Goal: Find specific page/section

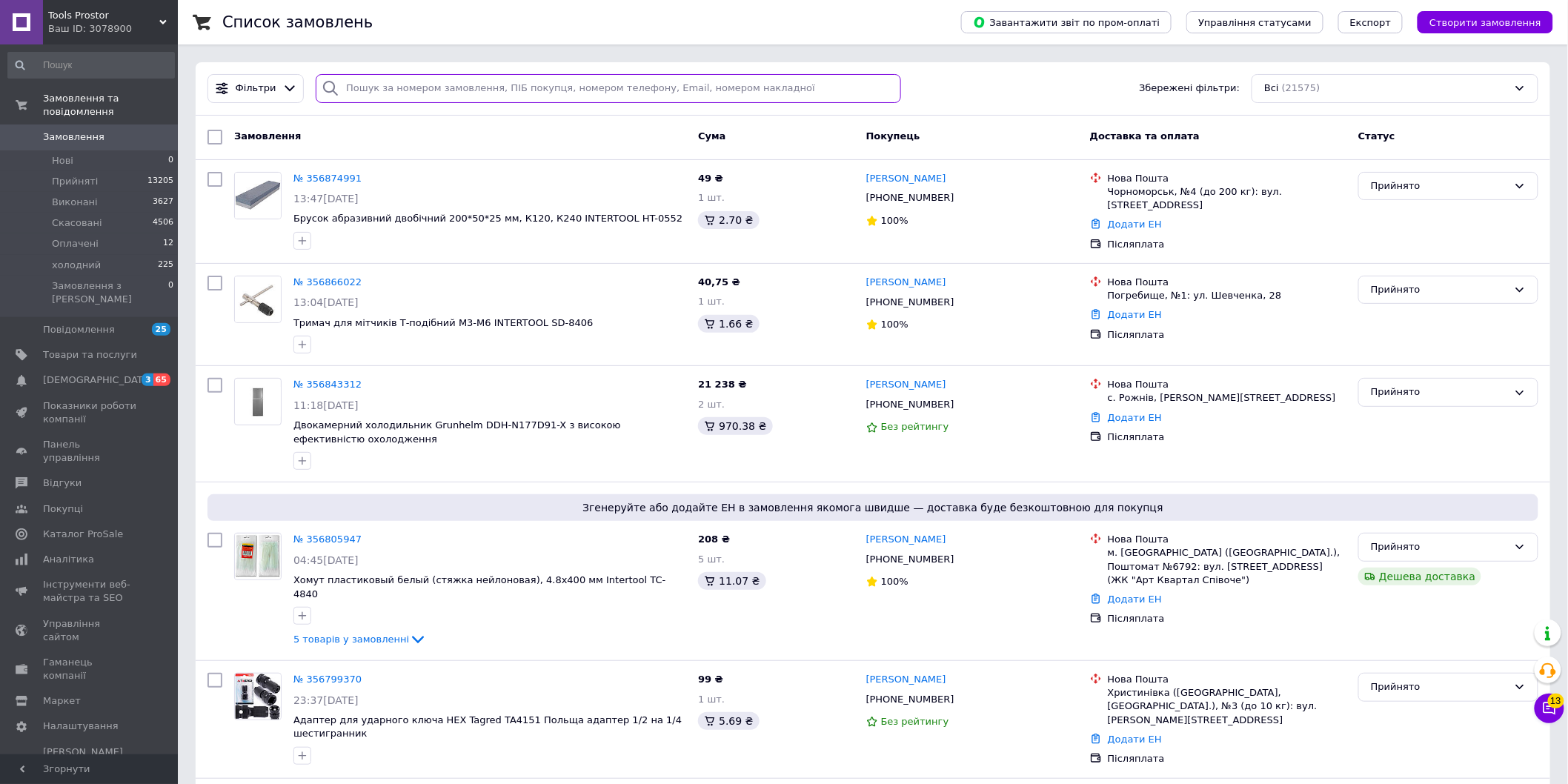
click at [413, 93] on input "search" at bounding box center [608, 88] width 585 height 29
paste input "Зарядний пристрій для акумуляторів [PERSON_NAME] Master LSL 1824P SmartLine 120…"
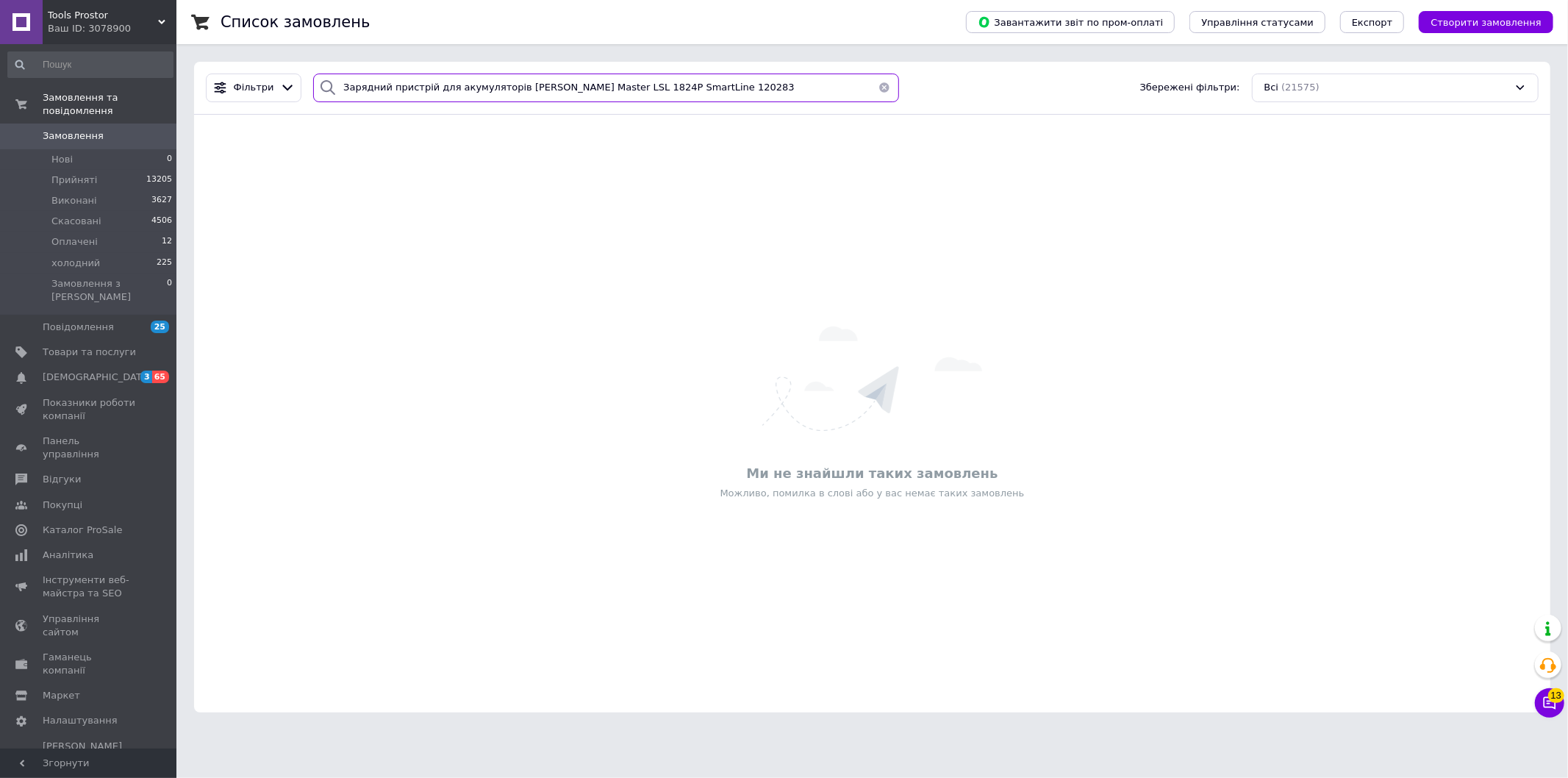
drag, startPoint x: 655, startPoint y: 81, endPoint x: 728, endPoint y: 90, distance: 73.6
click at [728, 90] on input "Зарядний пристрій для акумуляторів [PERSON_NAME] Master LSL 1824P SmartLine 120…" at bounding box center [606, 88] width 586 height 28
drag, startPoint x: 452, startPoint y: 89, endPoint x: 222, endPoint y: 62, distance: 231.6
click at [222, 62] on div "Фільтри Зарядний пристрій для акумуляторів [PERSON_NAME] Master LSL 1824P Smart…" at bounding box center [872, 88] width 1356 height 53
click at [556, 79] on input "Зарядний пристрій для акумуляторів [PERSON_NAME] Master LSL 1824P SmartLine" at bounding box center [606, 88] width 586 height 28
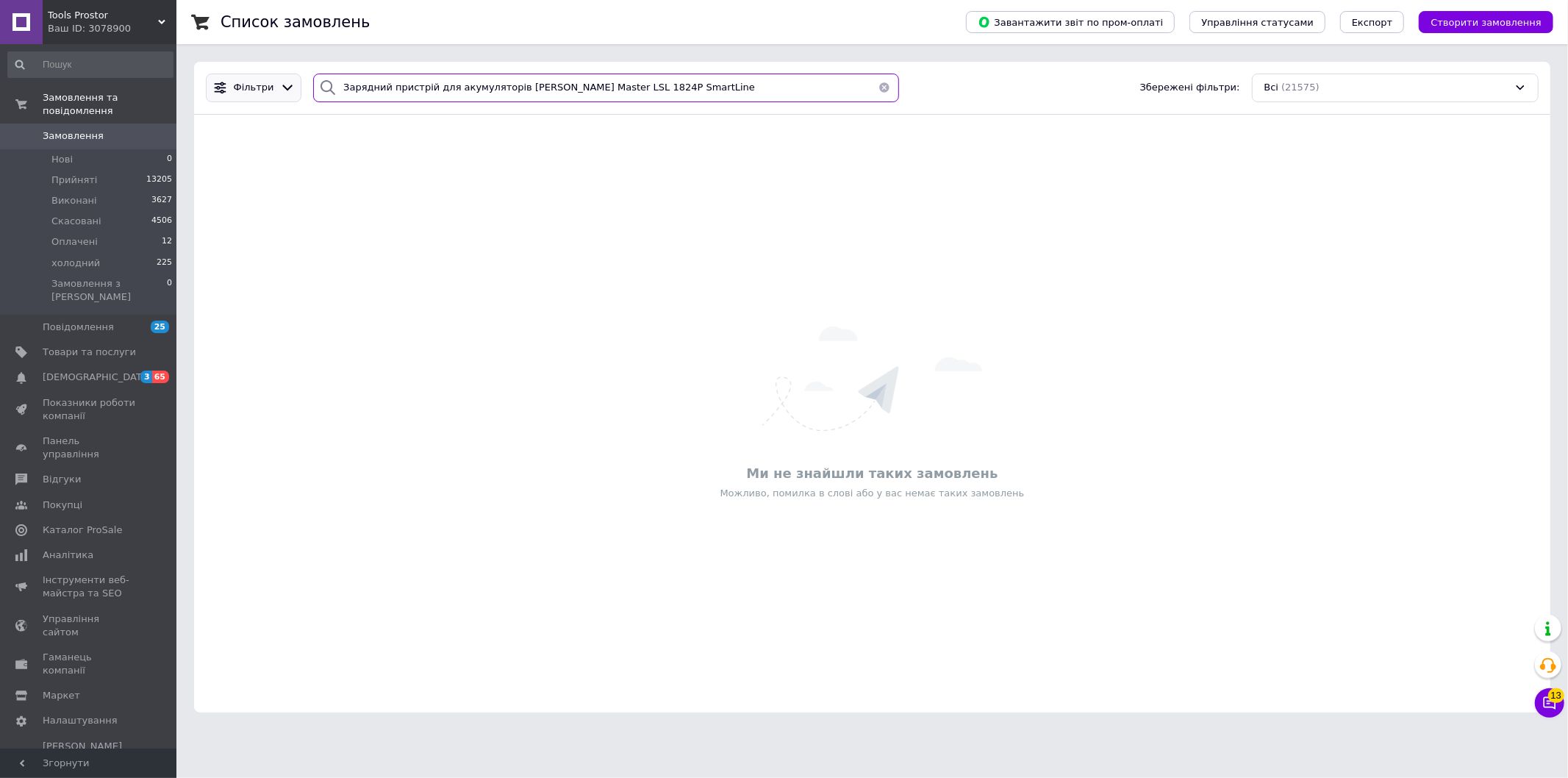
drag, startPoint x: 503, startPoint y: 89, endPoint x: 273, endPoint y: 90, distance: 230.0
click at [273, 90] on div "Фільтри Зарядний пристрій для акумуляторів [PERSON_NAME] Master LSL 1824P Smart…" at bounding box center [872, 88] width 1345 height 28
drag, startPoint x: 439, startPoint y: 83, endPoint x: 614, endPoint y: 112, distance: 177.4
click at [614, 112] on div "Фільтри [PERSON_NAME] Master LSL 1824P SmartLine Збережені фільтри: Всі (21575)" at bounding box center [872, 88] width 1356 height 53
click at [340, 91] on input "[PERSON_NAME] Master LSL 1824P" at bounding box center [606, 88] width 586 height 28
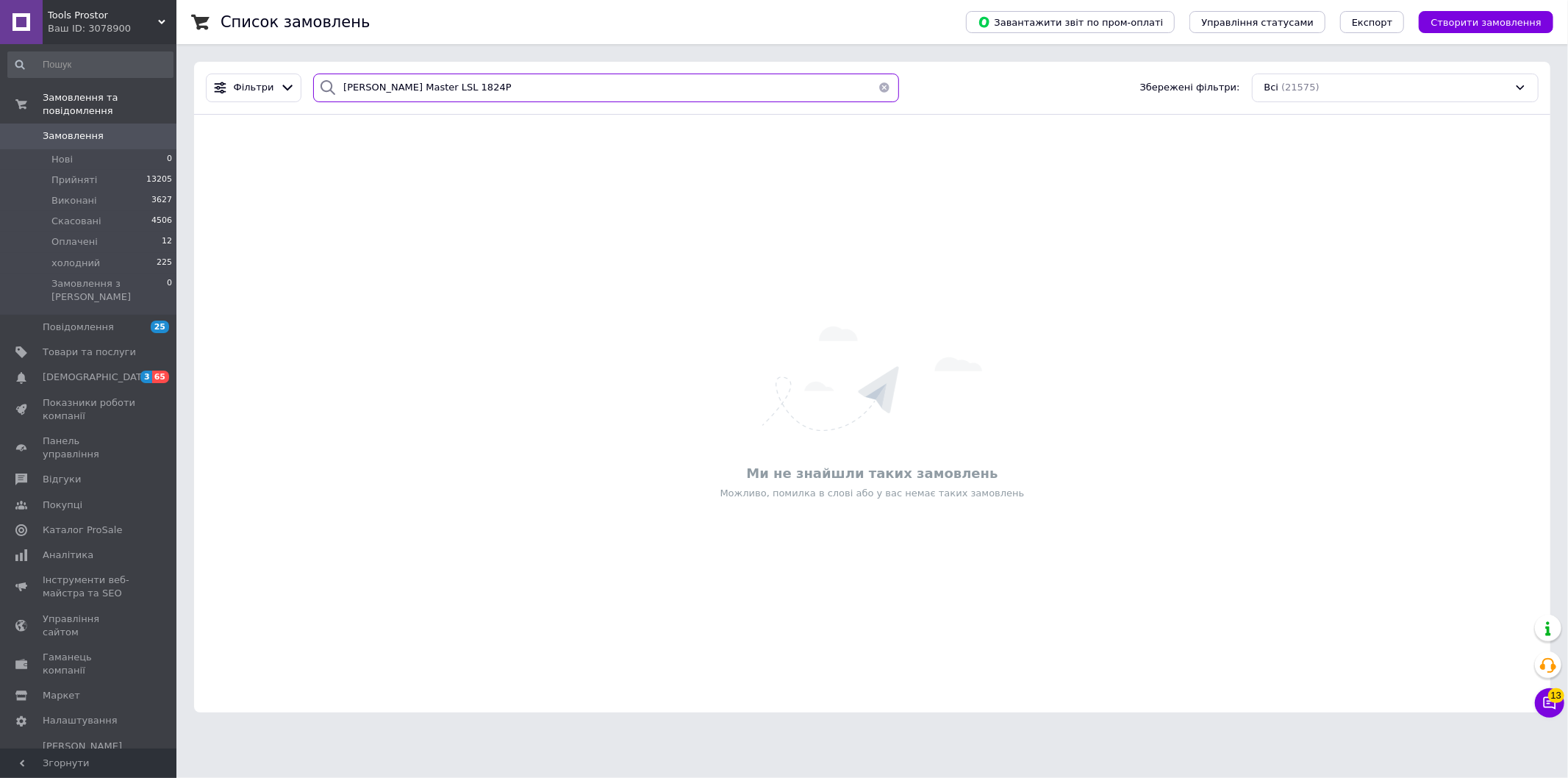
type input "[PERSON_NAME] Master LSL 1824P"
drag, startPoint x: 467, startPoint y: 87, endPoint x: 302, endPoint y: 85, distance: 165.0
click at [307, 85] on div "[PERSON_NAME] Master LSL 1824P" at bounding box center [606, 88] width 598 height 28
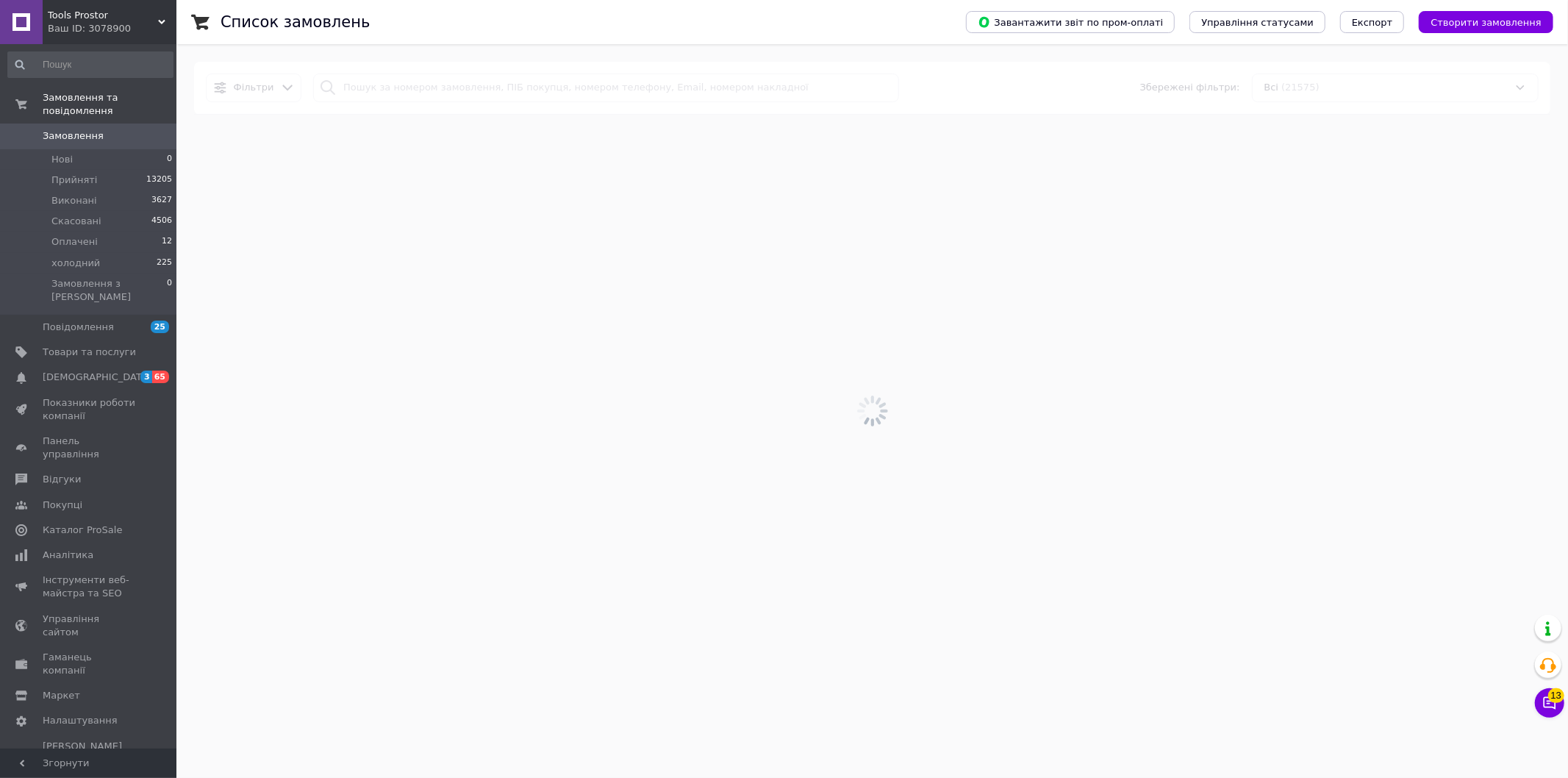
click at [94, 56] on input at bounding box center [91, 64] width 166 height 26
paste input "[PERSON_NAME] master lsl 1824p"
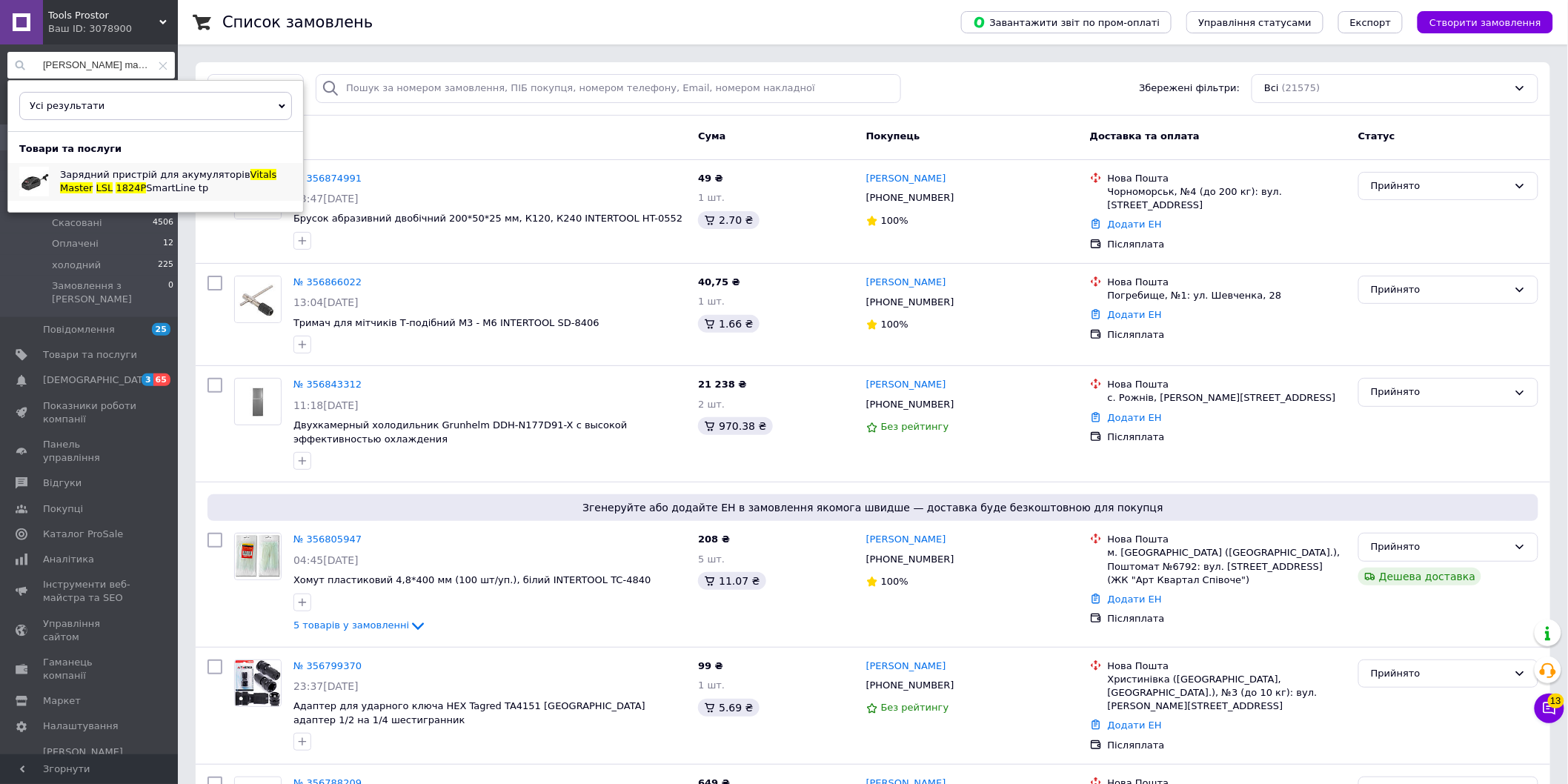
type input "[PERSON_NAME] master lsl 1824p"
click at [146, 189] on span "SmartLine tp" at bounding box center [177, 188] width 62 height 11
click at [85, 180] on span "Зарядний пристрій для акумуляторів" at bounding box center [156, 174] width 190 height 11
click at [161, 69] on use at bounding box center [163, 65] width 8 height 8
